Goal: Find contact information: Find contact information

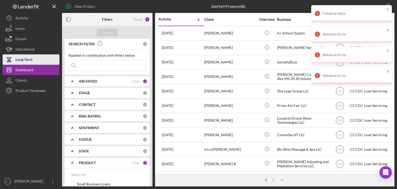
scroll to position [166, 0]
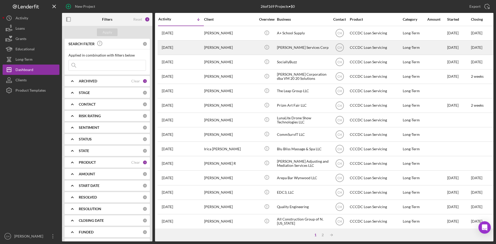
click at [194, 47] on div "[DATE] [PERSON_NAME]" at bounding box center [180, 48] width 45 height 14
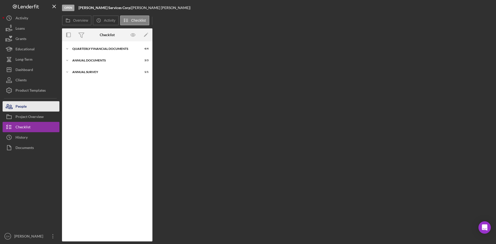
click at [32, 110] on button "People" at bounding box center [31, 106] width 57 height 10
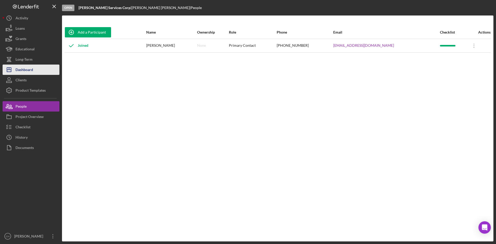
click at [34, 71] on button "Icon/Dashboard Dashboard" at bounding box center [31, 70] width 57 height 10
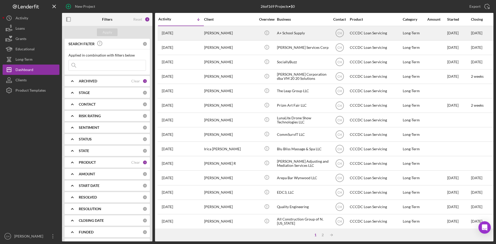
click at [189, 34] on div "[DATE] [PERSON_NAME]" at bounding box center [180, 33] width 45 height 14
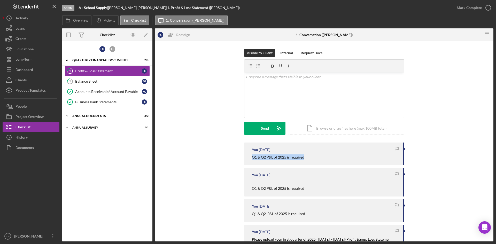
drag, startPoint x: 305, startPoint y: 158, endPoint x: 239, endPoint y: 159, distance: 65.4
copy mark "Q1 & Q2 P&L of 2025 is required"
drag, startPoint x: 261, startPoint y: 78, endPoint x: 265, endPoint y: 82, distance: 5.7
click at [261, 79] on p at bounding box center [324, 77] width 157 height 6
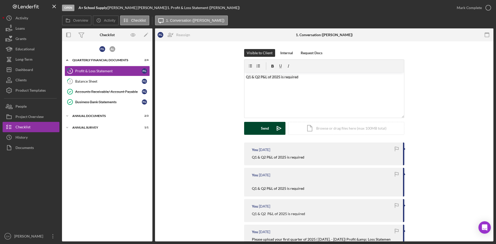
click at [266, 128] on div "Send" at bounding box center [265, 128] width 8 height 13
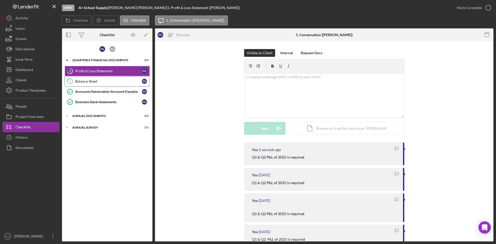
click at [84, 81] on div "Balance Sheet" at bounding box center [108, 81] width 67 height 4
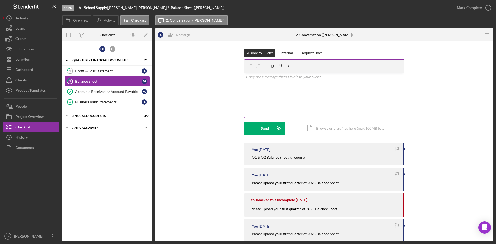
click at [262, 87] on div "v Color teal Color pink Remove color Add row above Add row below Add column bef…" at bounding box center [324, 95] width 160 height 45
drag, startPoint x: 257, startPoint y: 125, endPoint x: 255, endPoint y: 121, distance: 4.0
click at [255, 121] on form "v Color teal Color pink Remove color Add row above Add row below Add column bef…" at bounding box center [324, 96] width 160 height 75
click at [97, 115] on div "Annual Documents" at bounding box center [109, 115] width 74 height 3
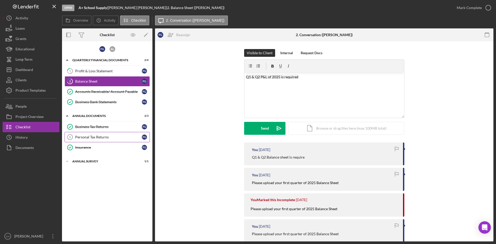
drag, startPoint x: 101, startPoint y: 136, endPoint x: 130, endPoint y: 139, distance: 28.8
click at [102, 136] on div "Personal Tax Returns" at bounding box center [108, 137] width 67 height 4
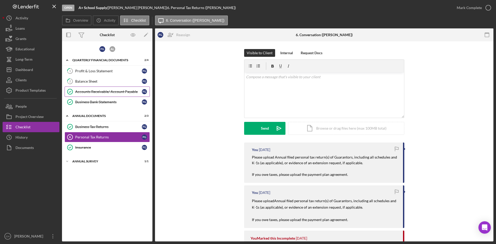
click at [105, 89] on link "Accounts Receivable/ Account Payable Accounts Receivable/ Account Payable F G" at bounding box center [107, 92] width 85 height 10
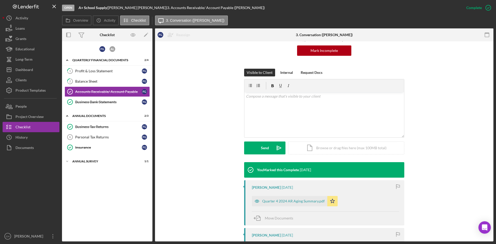
scroll to position [52, 0]
click at [257, 103] on div "v Color teal Color pink Remove color Add row above Add row below Add column bef…" at bounding box center [324, 114] width 160 height 45
click at [255, 149] on button "Send Icon/icon-invite-send" at bounding box center [264, 147] width 41 height 13
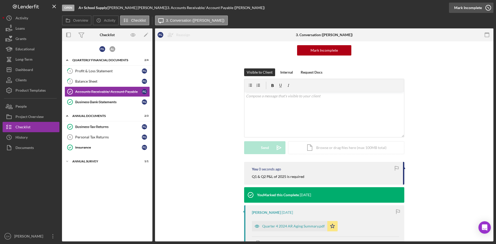
click at [474, 6] on div "Mark Incomplete" at bounding box center [468, 8] width 28 height 10
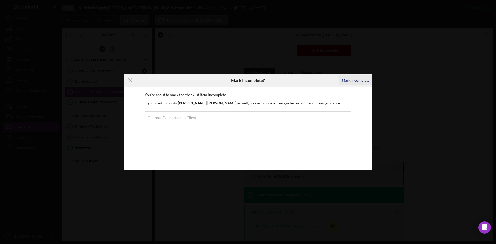
drag, startPoint x: 353, startPoint y: 79, endPoint x: 356, endPoint y: 83, distance: 5.0
click at [354, 79] on div "Mark Incomplete" at bounding box center [356, 80] width 28 height 10
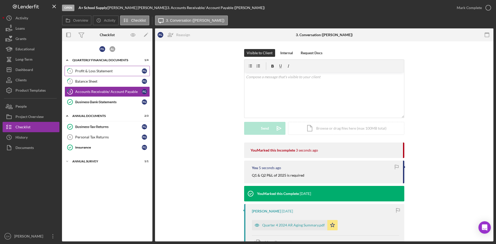
click at [92, 70] on div "Profit & Loss Statement" at bounding box center [108, 71] width 67 height 4
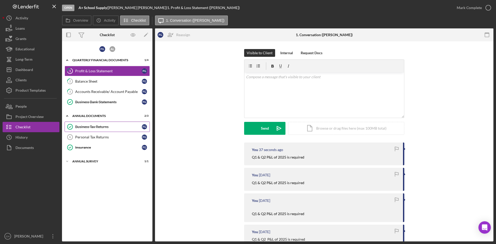
click at [98, 125] on div "Business Tax Returns" at bounding box center [108, 127] width 67 height 4
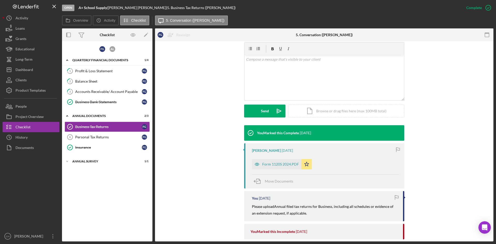
scroll to position [103, 0]
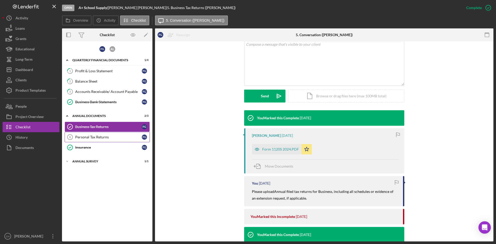
click at [101, 137] on div "Personal Tax Returns" at bounding box center [108, 137] width 67 height 4
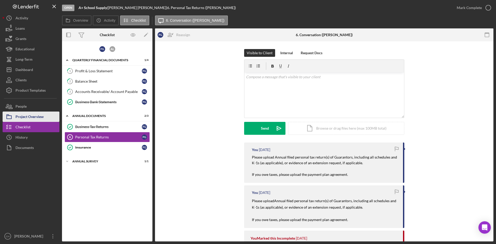
click at [26, 118] on div "Project Overview" at bounding box center [29, 118] width 28 height 12
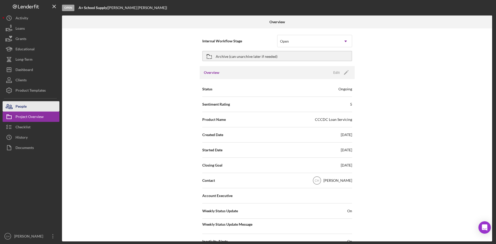
click at [25, 108] on div "People" at bounding box center [20, 107] width 11 height 12
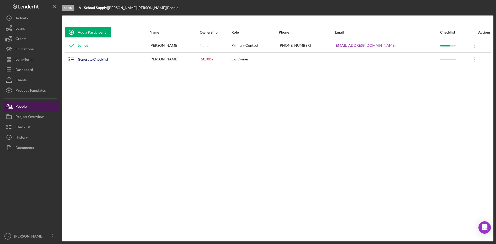
click at [32, 104] on button "People" at bounding box center [31, 106] width 57 height 10
click at [33, 112] on div "Project Overview" at bounding box center [29, 118] width 28 height 12
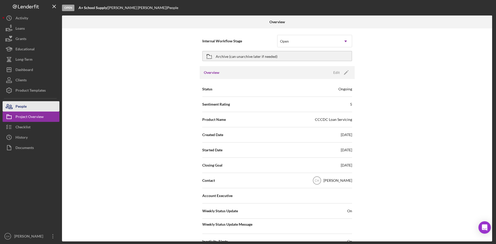
click at [27, 109] on button "People" at bounding box center [31, 106] width 57 height 10
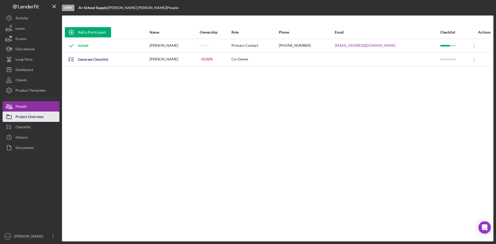
click at [29, 120] on div "Project Overview" at bounding box center [29, 118] width 28 height 12
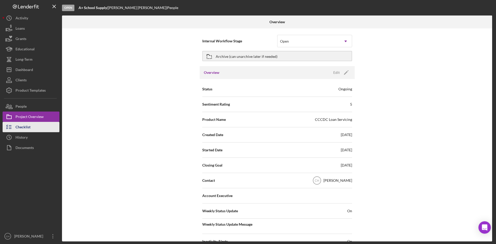
click at [26, 127] on div "Checklist" at bounding box center [22, 128] width 15 height 12
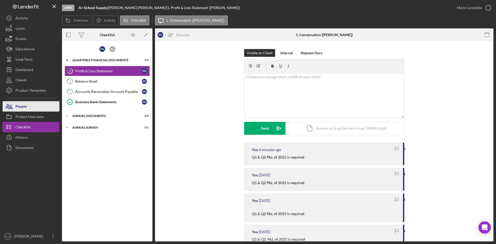
click at [33, 107] on button "People" at bounding box center [31, 106] width 57 height 10
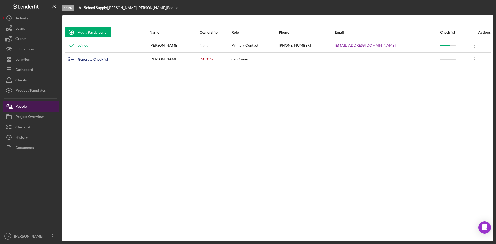
click at [35, 107] on button "People" at bounding box center [31, 106] width 57 height 10
click at [108, 46] on div "Joined" at bounding box center [107, 45] width 84 height 13
click at [99, 47] on div "Joined" at bounding box center [107, 45] width 84 height 13
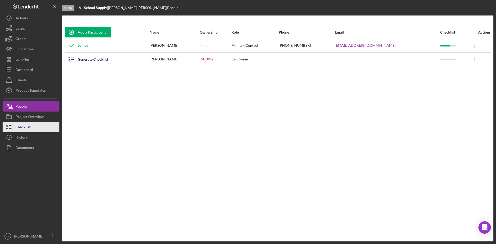
click at [30, 127] on div "Checklist" at bounding box center [22, 128] width 15 height 12
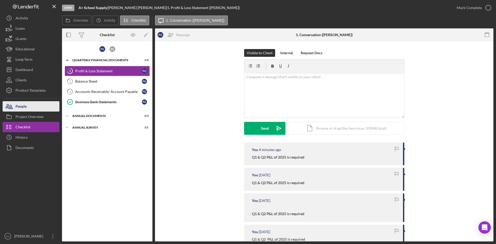
click at [28, 107] on button "People" at bounding box center [31, 106] width 57 height 10
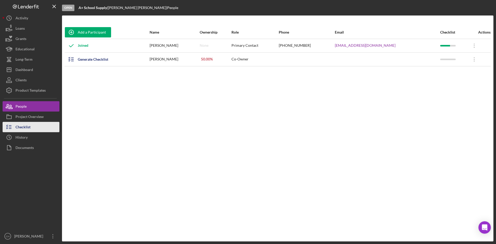
click at [38, 127] on button "Checklist" at bounding box center [31, 127] width 57 height 10
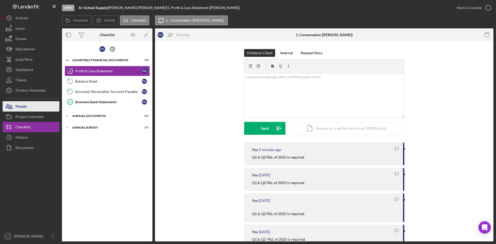
click at [35, 108] on button "People" at bounding box center [31, 106] width 57 height 10
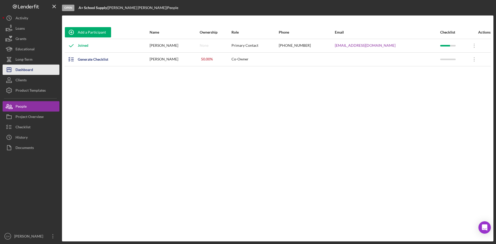
click at [37, 70] on button "Icon/Dashboard Dashboard" at bounding box center [31, 70] width 57 height 10
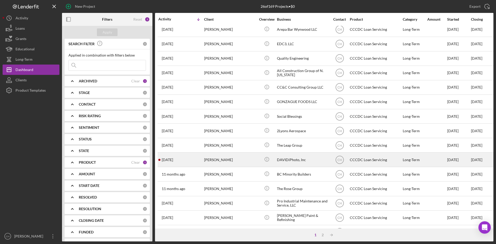
scroll to position [166, 0]
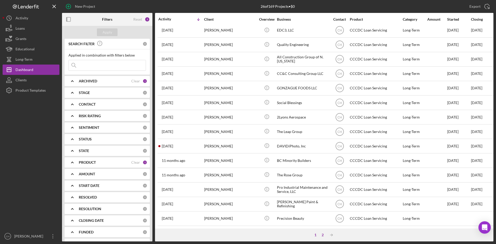
click at [323, 235] on div "2" at bounding box center [322, 235] width 7 height 4
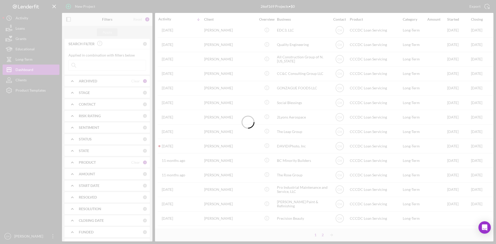
scroll to position [0, 0]
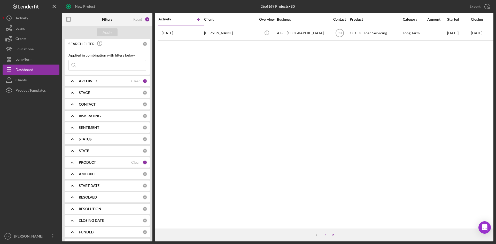
click at [323, 235] on div "1" at bounding box center [325, 235] width 7 height 4
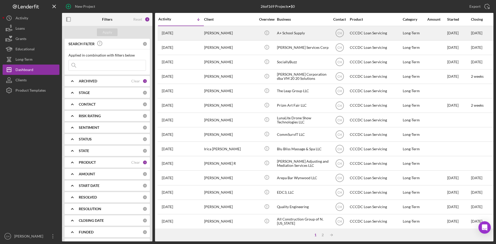
click at [173, 35] on time "[DATE]" at bounding box center [167, 33] width 11 height 4
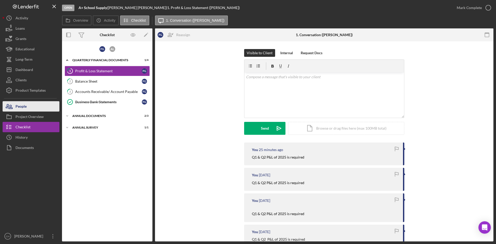
click at [32, 106] on button "People" at bounding box center [31, 106] width 57 height 10
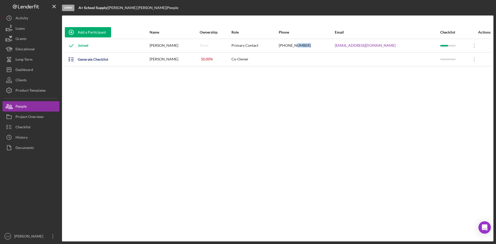
drag, startPoint x: 320, startPoint y: 46, endPoint x: 306, endPoint y: 46, distance: 13.4
click at [306, 46] on div "[PHONE_NUMBER]" at bounding box center [307, 45] width 56 height 13
drag, startPoint x: 186, startPoint y: 46, endPoint x: 153, endPoint y: 47, distance: 33.1
click at [153, 47] on tr "Joined [PERSON_NAME] None Primary Contact [PHONE_NUMBER] [EMAIL_ADDRESS][DOMAIN…" at bounding box center [278, 46] width 426 height 14
click at [149, 48] on div "Joined" at bounding box center [107, 45] width 84 height 13
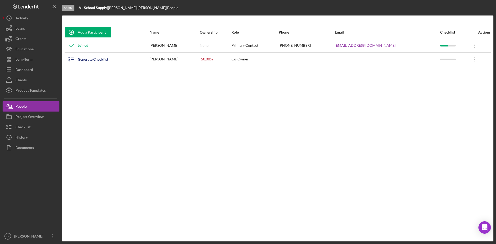
drag, startPoint x: 189, startPoint y: 45, endPoint x: 157, endPoint y: 49, distance: 32.3
click at [157, 49] on td "[PERSON_NAME]" at bounding box center [174, 46] width 50 height 14
copy div "[PERSON_NAME]"
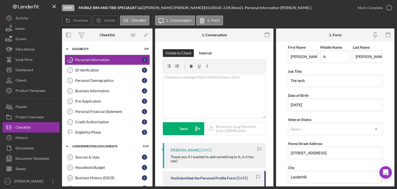
scroll to position [26, 0]
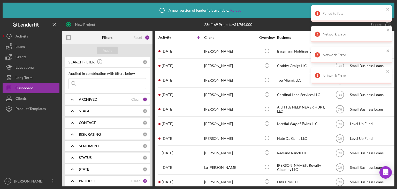
scroll to position [102, 0]
